Goal: Task Accomplishment & Management: Manage account settings

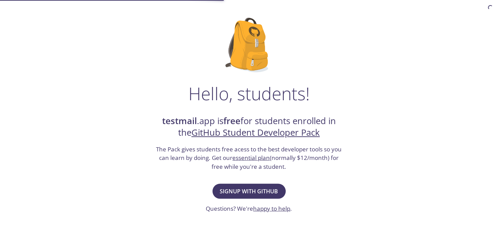
scroll to position [45, 0]
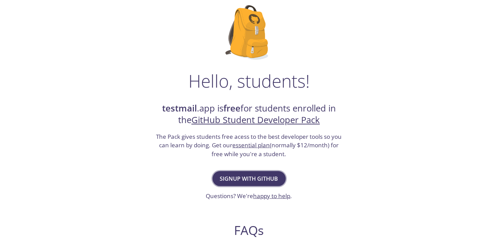
click at [244, 174] on span "Signup with GitHub" at bounding box center [249, 179] width 58 height 10
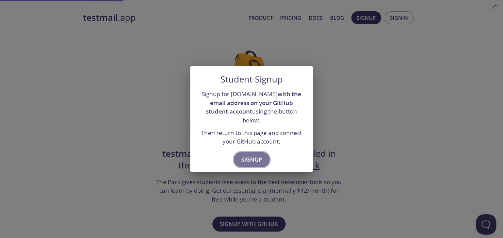
click at [259, 155] on span "Signup" at bounding box center [251, 160] width 21 height 10
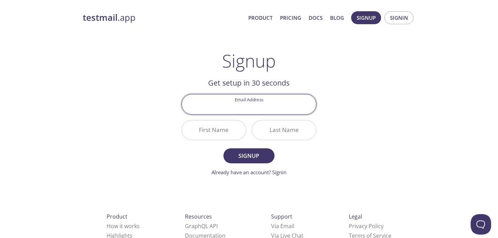
click at [246, 109] on input "Email Address" at bounding box center [249, 103] width 134 height 19
type input "[EMAIL_ADDRESS][DOMAIN_NAME]"
click at [235, 127] on input "First Name" at bounding box center [214, 129] width 64 height 19
drag, startPoint x: 225, startPoint y: 108, endPoint x: 167, endPoint y: 108, distance: 57.9
click at [167, 108] on div "testmail .app Product Pricing Docs Blog Signup Signin Signup Get setup in 30 se…" at bounding box center [249, 163] width 349 height 313
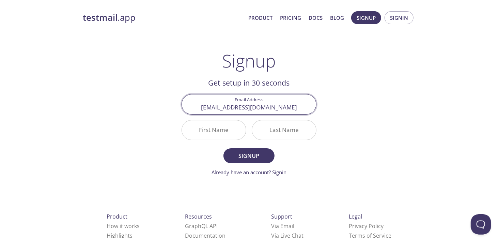
click at [206, 131] on input "First Name" at bounding box center [214, 129] width 64 height 19
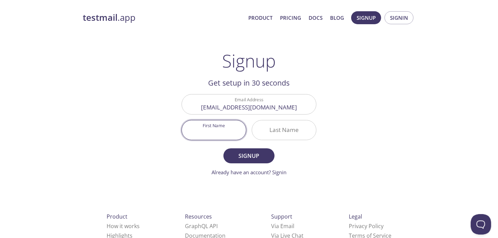
paste input "Jitendra"
type input "Jitendra"
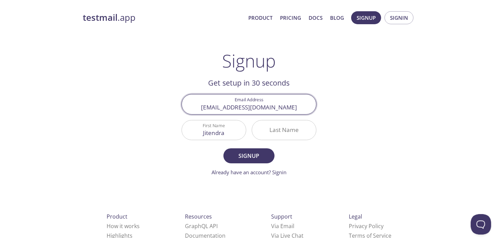
drag, startPoint x: 243, startPoint y: 106, endPoint x: 225, endPoint y: 112, distance: 18.3
click at [225, 112] on input "[EMAIL_ADDRESS][DOMAIN_NAME]" at bounding box center [249, 103] width 134 height 19
click at [279, 119] on div "Last Name" at bounding box center [284, 130] width 70 height 26
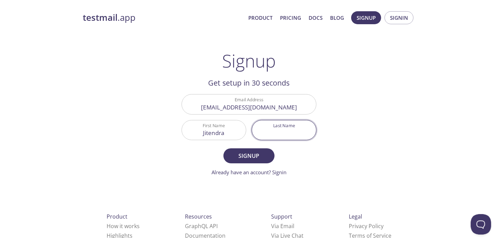
click at [280, 127] on input "Last Name" at bounding box center [284, 129] width 64 height 19
paste input "bansal"
type input "bansal"
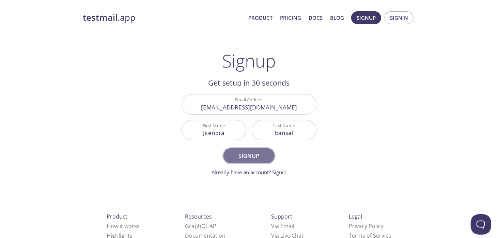
click at [260, 151] on span "Signup" at bounding box center [249, 156] width 36 height 10
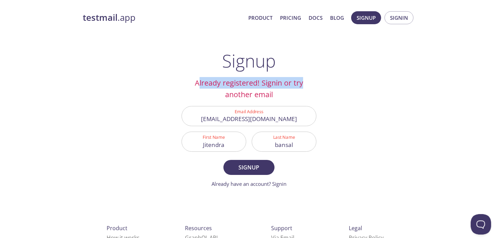
drag, startPoint x: 245, startPoint y: 85, endPoint x: 314, endPoint y: 87, distance: 69.1
click at [314, 87] on h2 "Already registered! Signin or try another email" at bounding box center [248, 88] width 135 height 23
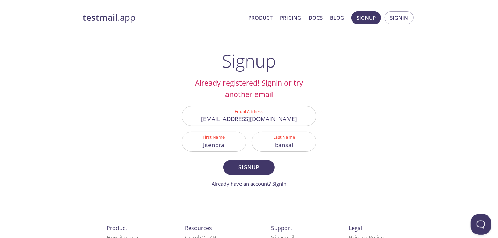
click at [312, 105] on div "Email Address jitendrabansal.cse22@jimsgn.org" at bounding box center [249, 116] width 140 height 26
click at [391, 19] on span "Signin" at bounding box center [399, 17] width 18 height 9
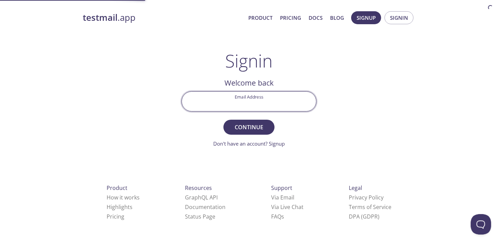
click at [262, 101] on input "Email Address" at bounding box center [249, 101] width 134 height 19
type input "[EMAIL_ADDRESS][DOMAIN_NAME]"
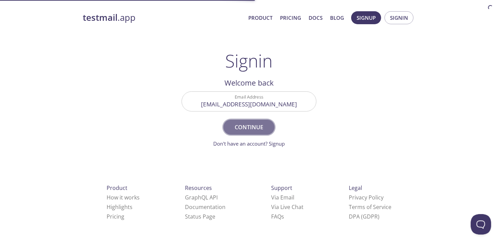
click at [257, 122] on span "Continue" at bounding box center [249, 127] width 36 height 10
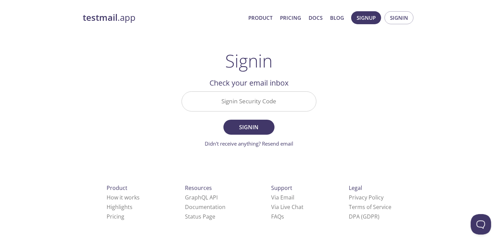
click at [254, 105] on input "Signin Security Code" at bounding box center [249, 101] width 134 height 19
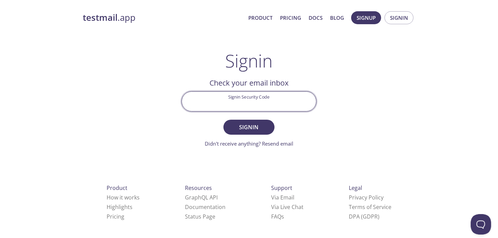
paste input "ULKSRVR"
type input "ULKSRVR"
click at [258, 132] on button "Signin" at bounding box center [248, 126] width 51 height 15
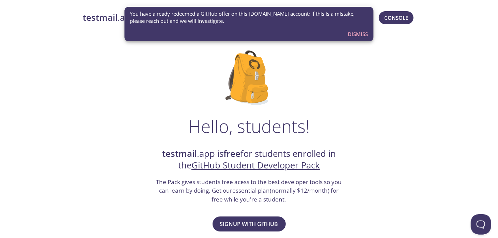
click at [352, 33] on span "Dismiss" at bounding box center [358, 34] width 20 height 9
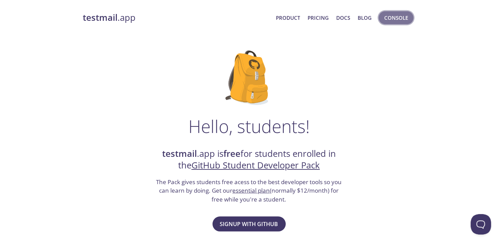
click at [396, 17] on span "Console" at bounding box center [396, 17] width 24 height 9
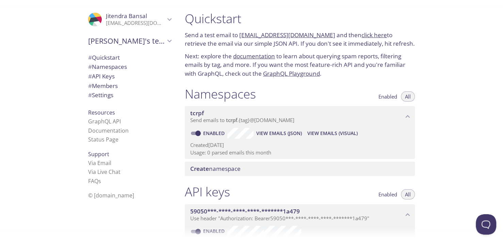
click at [255, 121] on span "Send emails to tcrpf . {tag} @[DOMAIN_NAME]" at bounding box center [242, 119] width 104 height 7
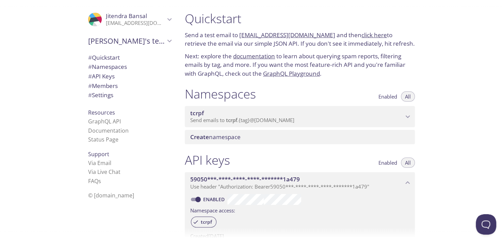
click at [256, 121] on span "Send emails to tcrpf . {tag} @[DOMAIN_NAME]" at bounding box center [242, 119] width 104 height 7
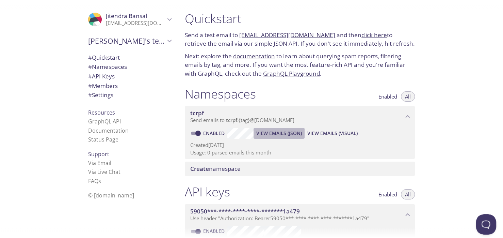
click at [262, 133] on span "View Emails (JSON)" at bounding box center [279, 133] width 46 height 8
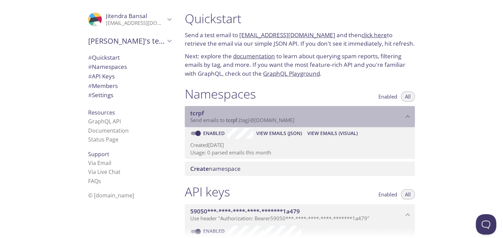
drag, startPoint x: 223, startPoint y: 122, endPoint x: 305, endPoint y: 123, distance: 82.4
click at [272, 123] on span "Send emails to tcrpf . {tag} @[DOMAIN_NAME]" at bounding box center [242, 119] width 104 height 7
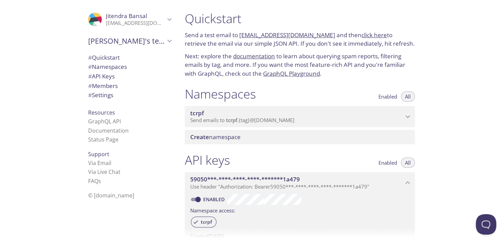
click at [319, 123] on p "Send emails to tcrpf . {tag} @[DOMAIN_NAME]" at bounding box center [296, 120] width 213 height 7
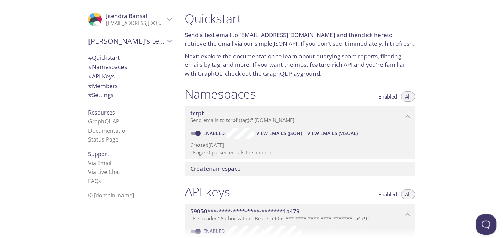
click at [362, 35] on link "click here" at bounding box center [375, 35] width 26 height 8
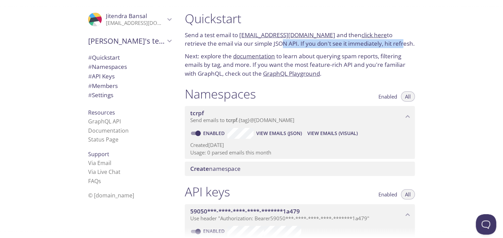
drag, startPoint x: 245, startPoint y: 41, endPoint x: 388, endPoint y: 48, distance: 142.8
click at [379, 46] on p "Send a test email to [EMAIL_ADDRESS][DOMAIN_NAME] and then click here to retrie…" at bounding box center [300, 39] width 230 height 17
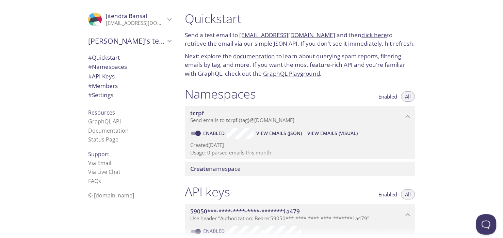
click at [392, 49] on div "Quickstart Send a test email to [EMAIL_ADDRESS][DOMAIN_NAME] and then click her…" at bounding box center [299, 44] width 241 height 75
click at [142, 20] on p "[EMAIL_ADDRESS][DOMAIN_NAME]" at bounding box center [135, 23] width 59 height 7
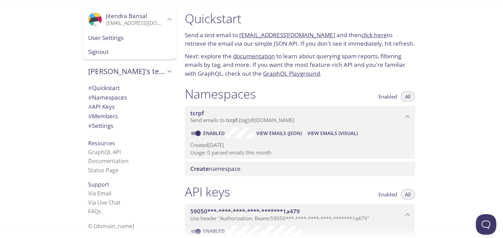
click at [137, 39] on span "User Settings" at bounding box center [129, 37] width 83 height 9
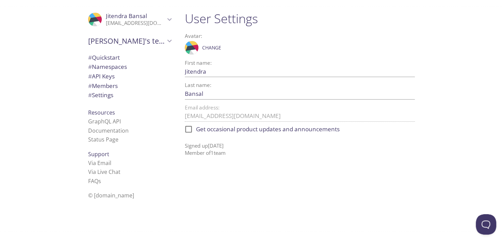
click at [101, 76] on span "# API Keys" at bounding box center [101, 76] width 27 height 8
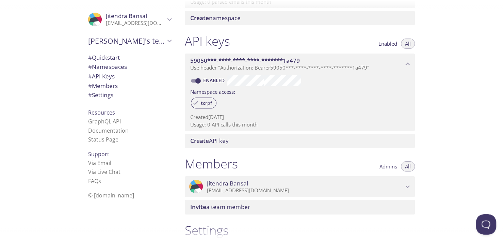
scroll to position [138, 0]
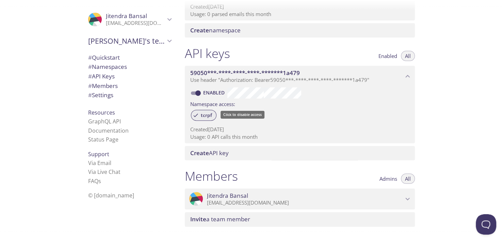
click at [202, 116] on span "tcrpf" at bounding box center [206, 115] width 19 height 6
click at [205, 114] on span "tcrpf" at bounding box center [206, 115] width 19 height 6
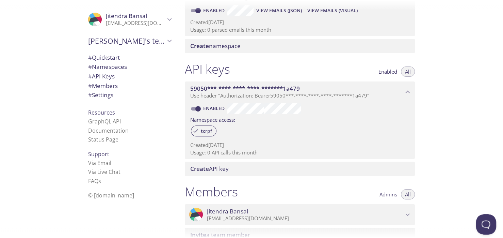
scroll to position [110, 0]
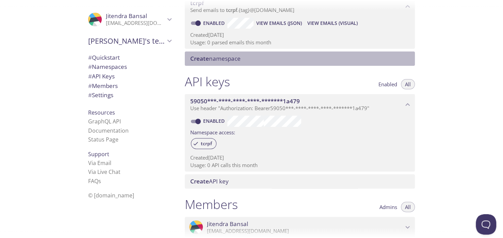
click at [265, 57] on span "Create namespace" at bounding box center [301, 58] width 222 height 7
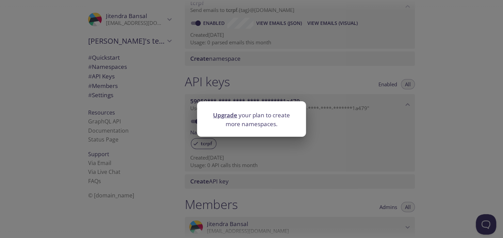
click at [271, 78] on div "Upgrade your plan to create more namespaces." at bounding box center [251, 119] width 503 height 238
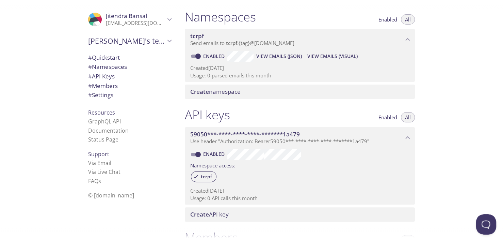
scroll to position [65, 0]
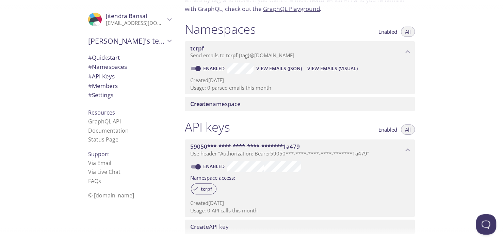
click at [397, 32] on span "Enabled" at bounding box center [388, 32] width 19 height 0
click at [406, 32] on span "All" at bounding box center [408, 32] width 6 height 0
click at [203, 185] on div "tcrpf" at bounding box center [204, 188] width 26 height 11
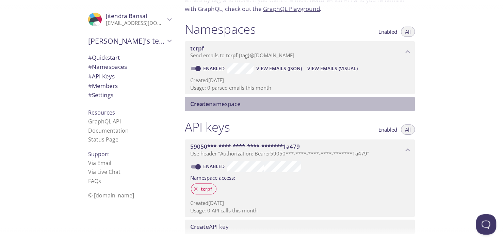
click at [215, 104] on span "Create namespace" at bounding box center [215, 104] width 50 height 8
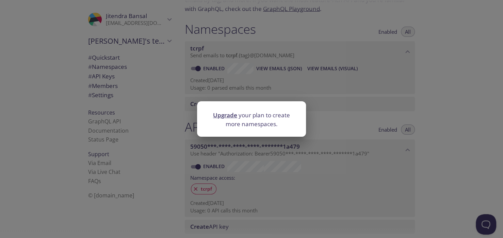
click at [342, 98] on div "Upgrade your plan to create more namespaces." at bounding box center [251, 119] width 503 height 238
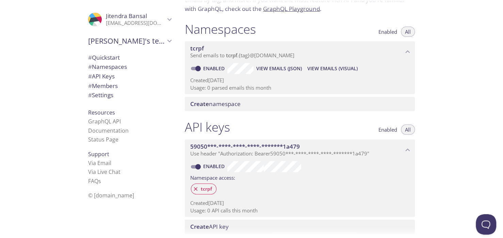
click at [201, 68] on input "Enabled" at bounding box center [198, 68] width 25 height 8
click at [218, 101] on span "Create namespace" at bounding box center [215, 104] width 50 height 8
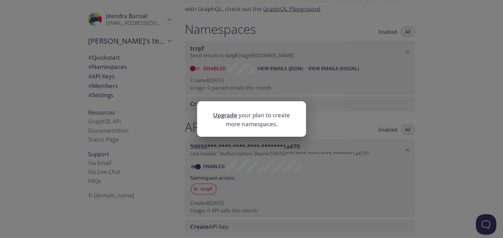
click at [363, 86] on div "Upgrade your plan to create more namespaces." at bounding box center [251, 119] width 503 height 238
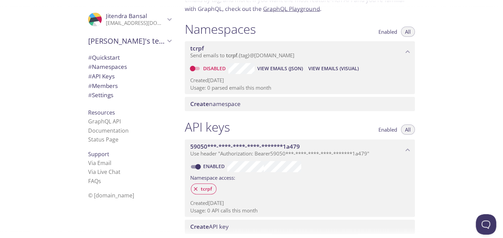
click at [202, 67] on link "Disabled" at bounding box center [215, 68] width 26 height 6
click at [202, 67] on input "Disabled" at bounding box center [192, 68] width 25 height 8
checkbox input "true"
drag, startPoint x: 354, startPoint y: 65, endPoint x: 358, endPoint y: 78, distance: 13.5
click at [354, 65] on span "View Emails (Visual)" at bounding box center [343, 68] width 50 height 8
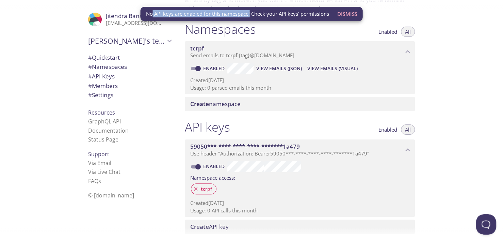
drag, startPoint x: 150, startPoint y: 18, endPoint x: 251, endPoint y: 12, distance: 100.6
click at [251, 12] on div "No API keys are enabled for this namespace! Check your API keys' permissions" at bounding box center [237, 13] width 183 height 13
click at [291, 119] on div "API keys Enabled All" at bounding box center [300, 127] width 230 height 17
click at [209, 186] on span "tcrpf" at bounding box center [206, 189] width 19 height 6
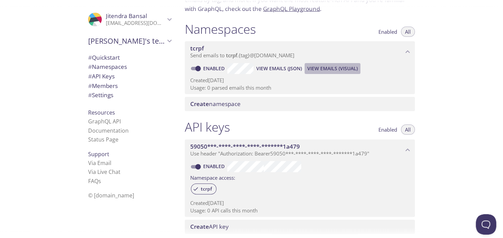
click at [325, 67] on span "View Emails (Visual)" at bounding box center [332, 68] width 50 height 8
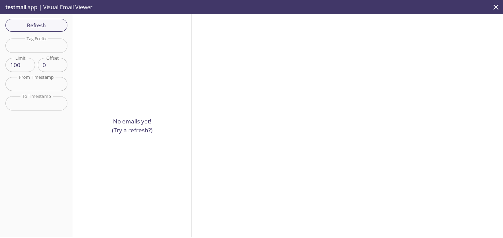
click at [35, 45] on input "text" at bounding box center [36, 45] width 62 height 14
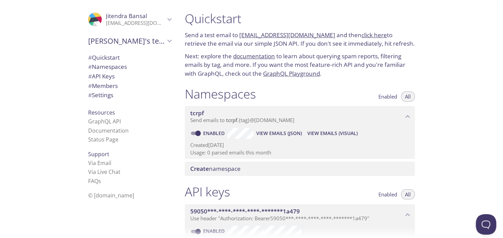
click at [259, 122] on span "Send emails to tcrpf . {tag} @[DOMAIN_NAME]" at bounding box center [242, 119] width 104 height 7
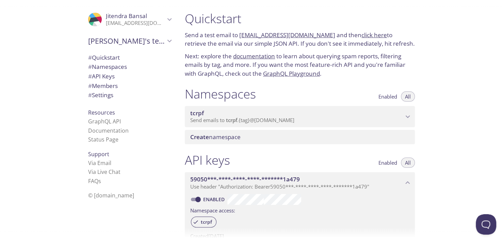
click at [282, 122] on span "Send emails to tcrpf . {tag} @[DOMAIN_NAME]" at bounding box center [242, 119] width 104 height 7
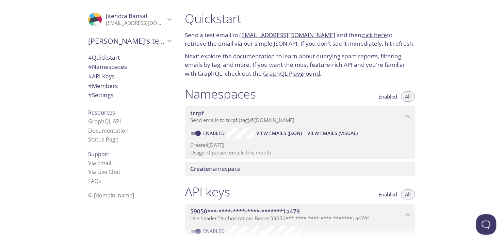
click at [354, 78] on div "Quickstart Send a test email to [EMAIL_ADDRESS][DOMAIN_NAME] and then click her…" at bounding box center [299, 44] width 241 height 75
click at [101, 160] on link "Via Email" at bounding box center [99, 162] width 23 height 7
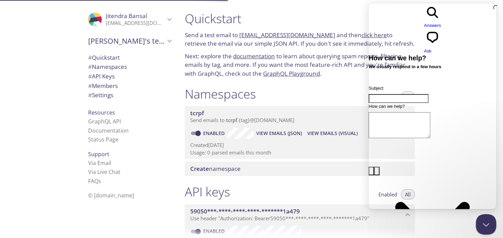
click at [349, 86] on div "Namespaces Enabled All" at bounding box center [300, 94] width 230 height 17
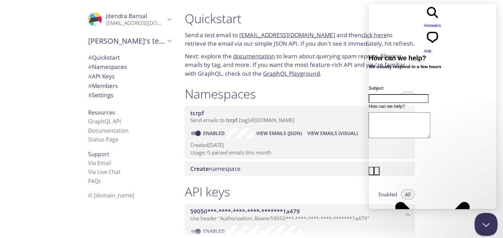
drag, startPoint x: 489, startPoint y: 221, endPoint x: 573, endPoint y: 417, distance: 213.2
click at [489, 221] on button "Close Beacon popover" at bounding box center [485, 222] width 20 height 20
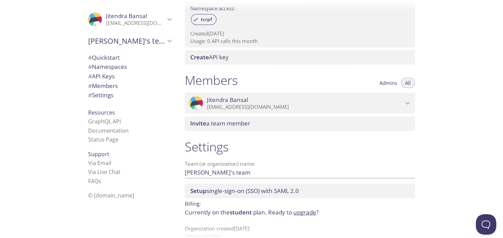
scroll to position [246, 0]
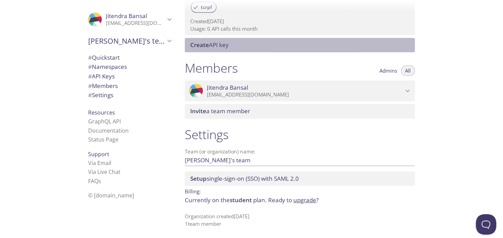
click at [353, 48] on span "Create API key" at bounding box center [301, 44] width 222 height 7
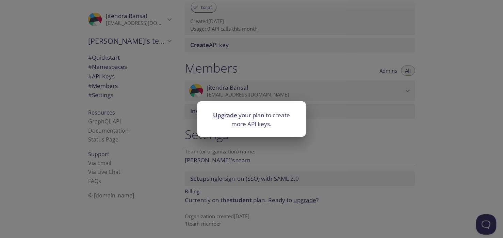
click at [370, 125] on div "Upgrade your plan to create more API keys." at bounding box center [251, 119] width 503 height 238
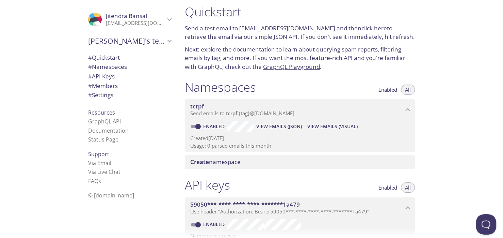
scroll to position [0, 0]
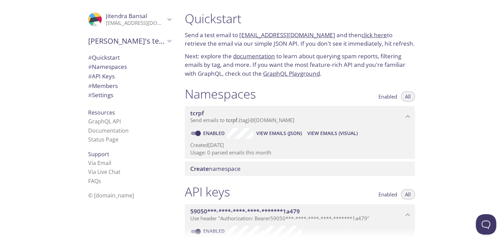
click at [314, 35] on link "[EMAIL_ADDRESS][DOMAIN_NAME]" at bounding box center [287, 35] width 96 height 8
click at [374, 82] on div "Namespaces Enabled All tcrpf Send emails to tcrpf . {tag} @[DOMAIN_NAME] Enable…" at bounding box center [299, 131] width 241 height 98
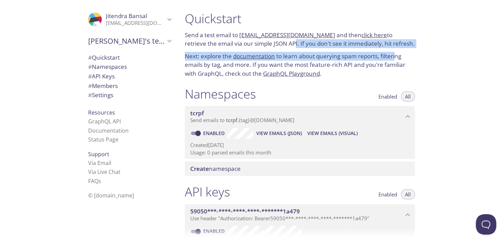
drag, startPoint x: 261, startPoint y: 44, endPoint x: 398, endPoint y: 50, distance: 137.6
click at [398, 50] on div "Quickstart Send a test email to [EMAIL_ADDRESS][DOMAIN_NAME] and then click her…" at bounding box center [299, 44] width 241 height 75
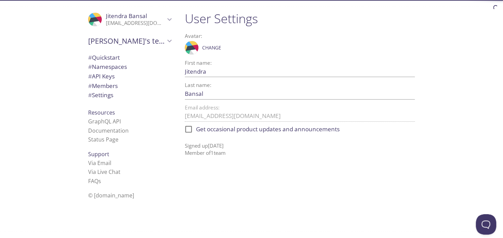
click at [1, 4] on div at bounding box center [251, 5] width 503 height 11
